Goal: Complete application form

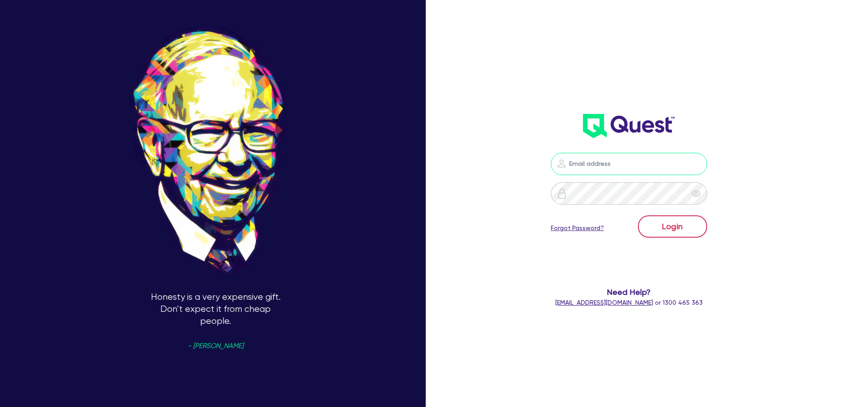
type input "[PERSON_NAME][EMAIL_ADDRESS][DOMAIN_NAME]"
click at [676, 228] on button "Login" at bounding box center [672, 226] width 69 height 22
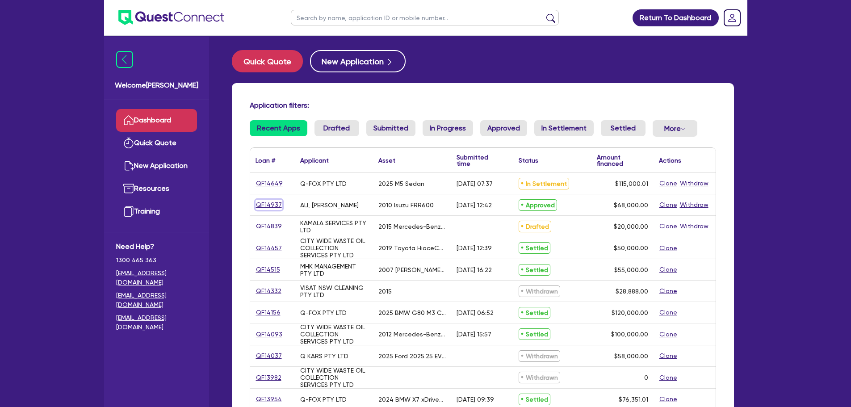
click at [266, 204] on link "QF14937" at bounding box center [269, 205] width 27 height 10
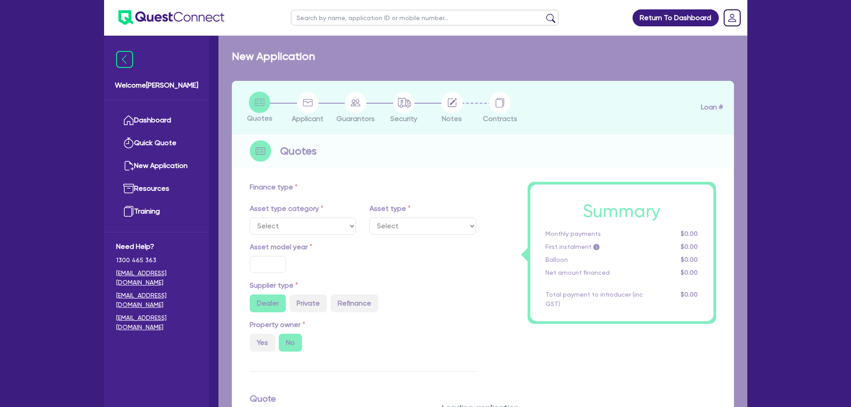
select select "PRIMARY_ASSETS"
type input "2010"
radio input "false"
radio input "true"
type input "88,000"
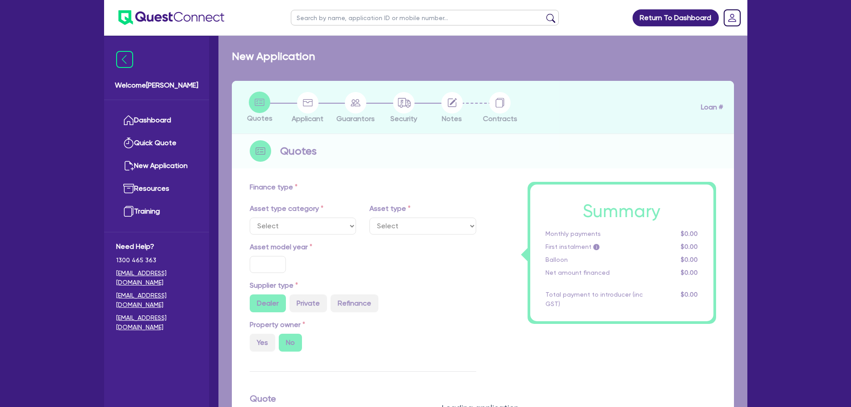
type input "20,000"
type input "2.20"
type input "1,500"
radio input "true"
type input "17.95"
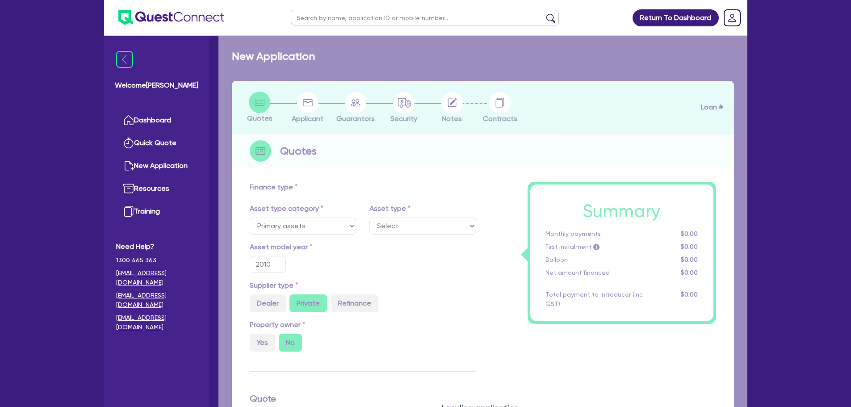
select select "HEAVY_TRUCKS"
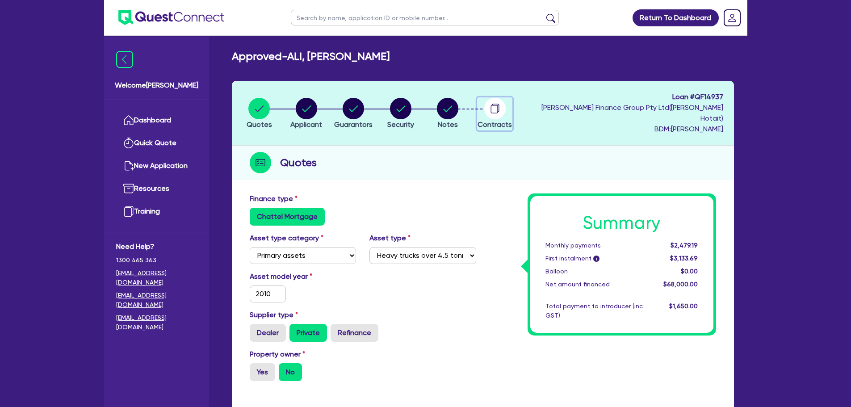
click at [494, 105] on circle "button" at bounding box center [494, 108] width 21 height 21
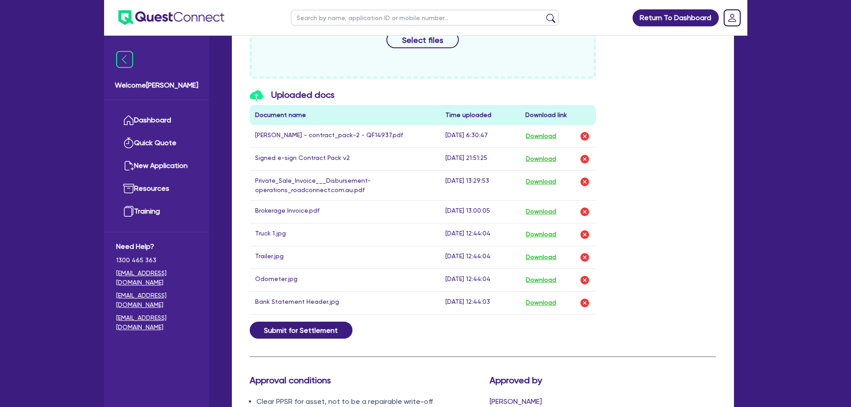
scroll to position [536, 0]
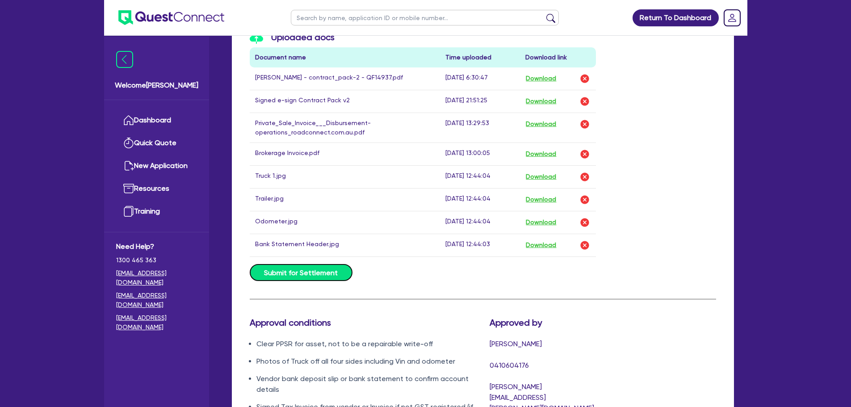
click at [277, 264] on button "Submit for Settlement" at bounding box center [301, 272] width 103 height 17
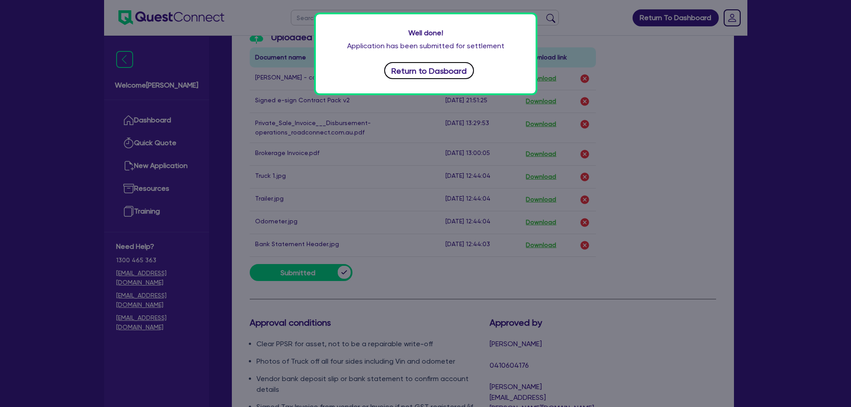
click at [398, 71] on button "Return to Dasboard" at bounding box center [429, 70] width 90 height 17
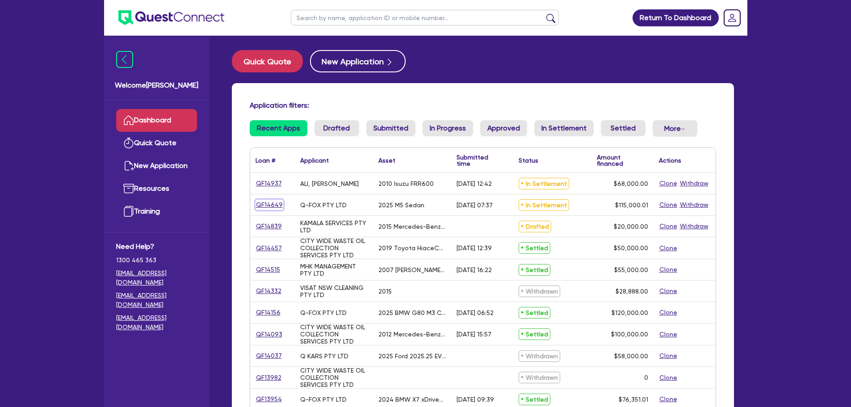
click at [262, 206] on link "QF14649" at bounding box center [270, 205] width 28 height 10
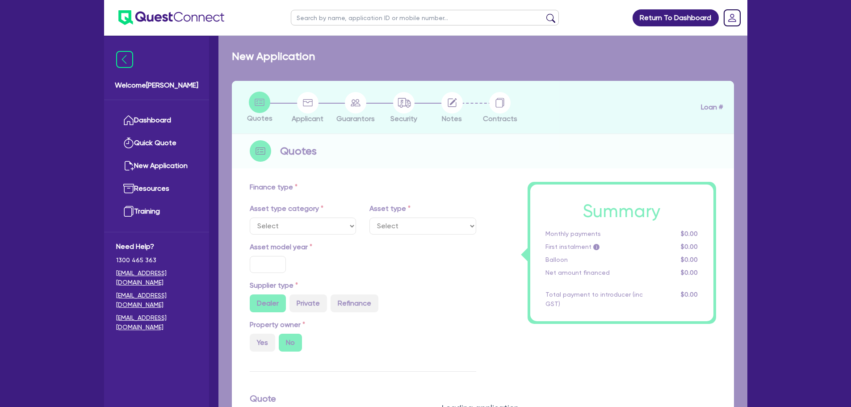
select select "CARS_AND_LIGHT_TRUCKS"
type input "2025"
type input "192,000.01"
type input "77,000"
type input "40"
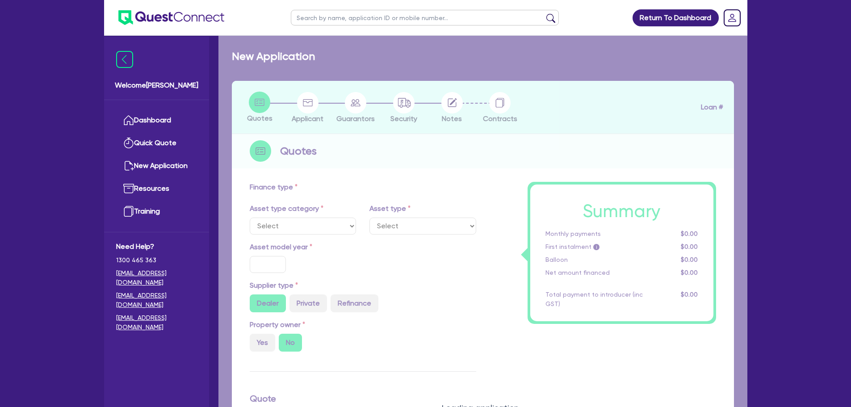
type input "76,800"
type input "4"
type input "4,600"
type input "17.95"
select select "PASSENGER_VEHICLES"
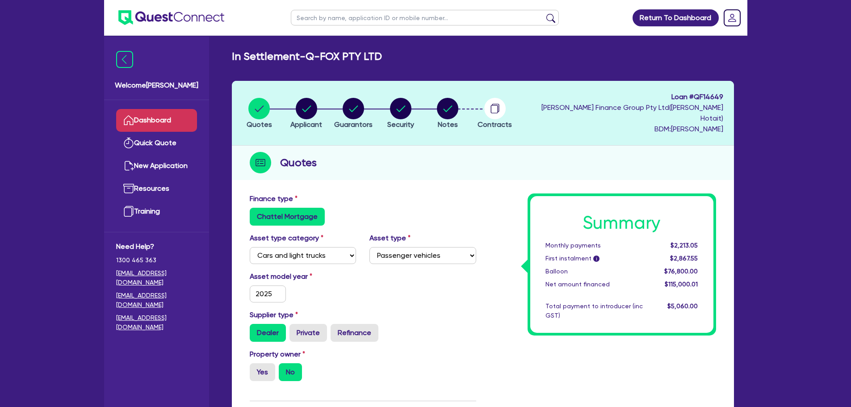
click at [152, 120] on link "Dashboard" at bounding box center [156, 120] width 81 height 23
